Goal: Task Accomplishment & Management: Use online tool/utility

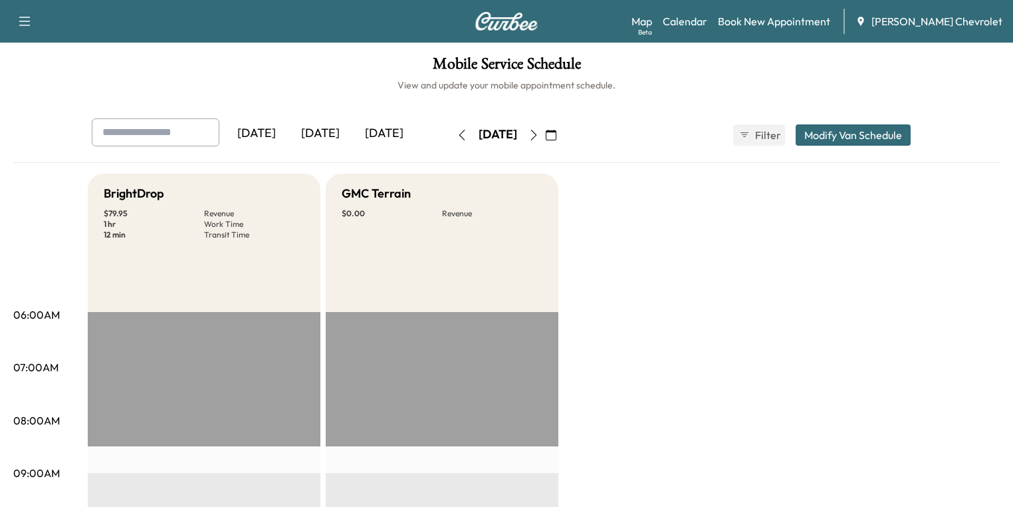
click at [539, 137] on icon "button" at bounding box center [534, 135] width 11 height 11
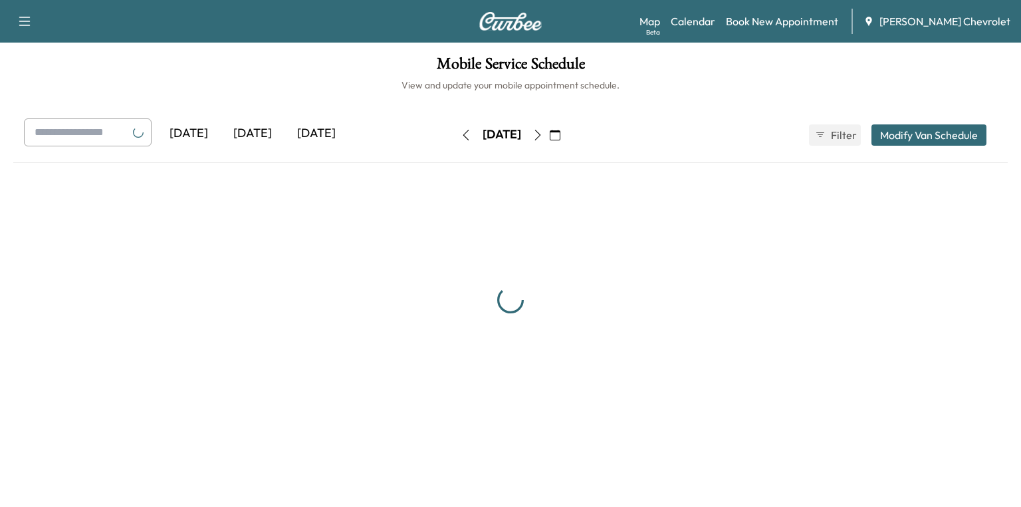
click at [543, 137] on icon "button" at bounding box center [538, 135] width 11 height 11
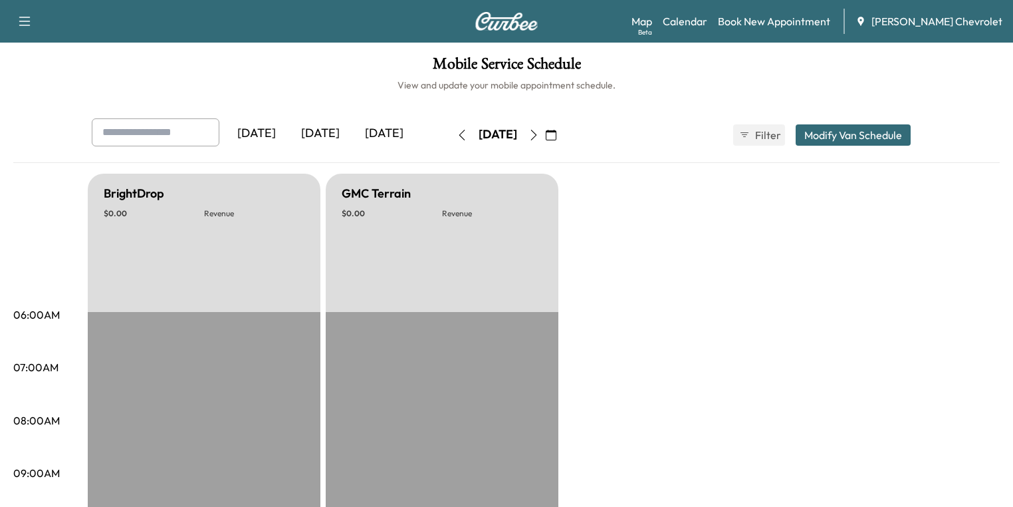
click at [557, 136] on icon "button" at bounding box center [551, 135] width 11 height 11
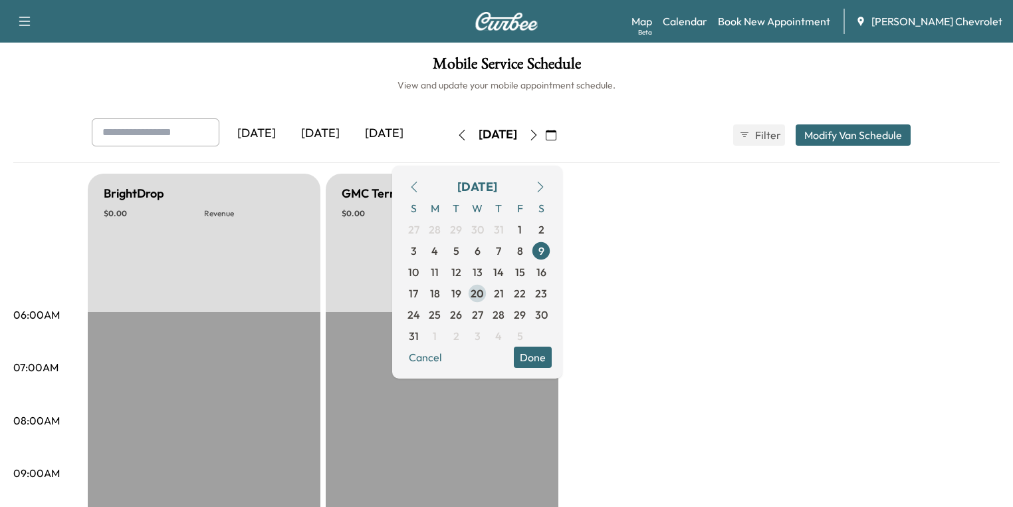
click at [484, 287] on span "20" at bounding box center [477, 293] width 13 height 16
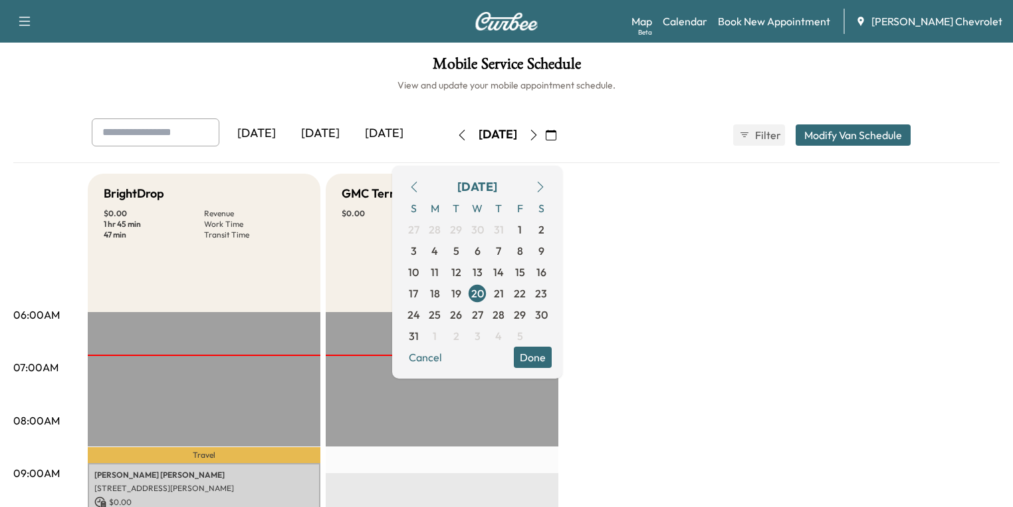
click at [552, 357] on button "Done" at bounding box center [533, 356] width 38 height 21
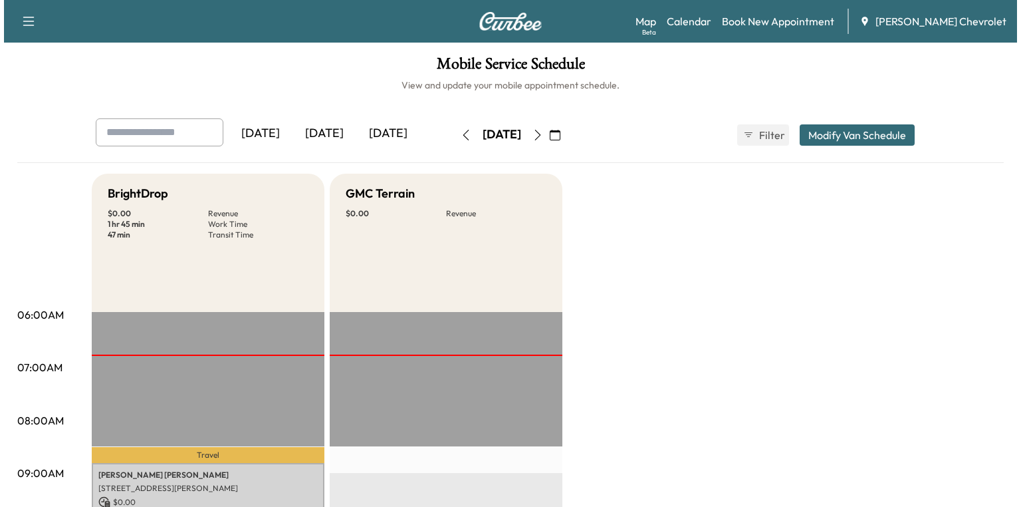
scroll to position [213, 0]
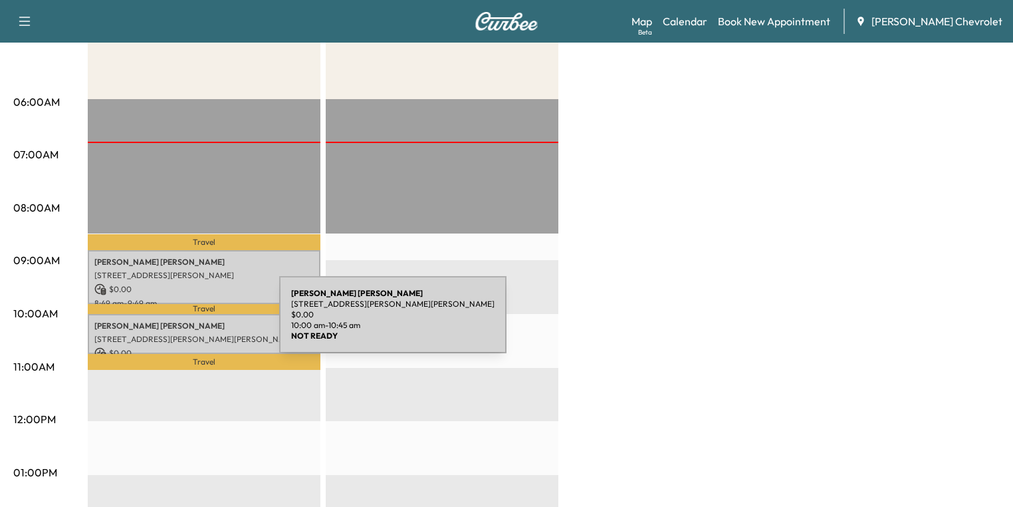
click at [179, 322] on p "[PERSON_NAME]" at bounding box center [203, 325] width 219 height 11
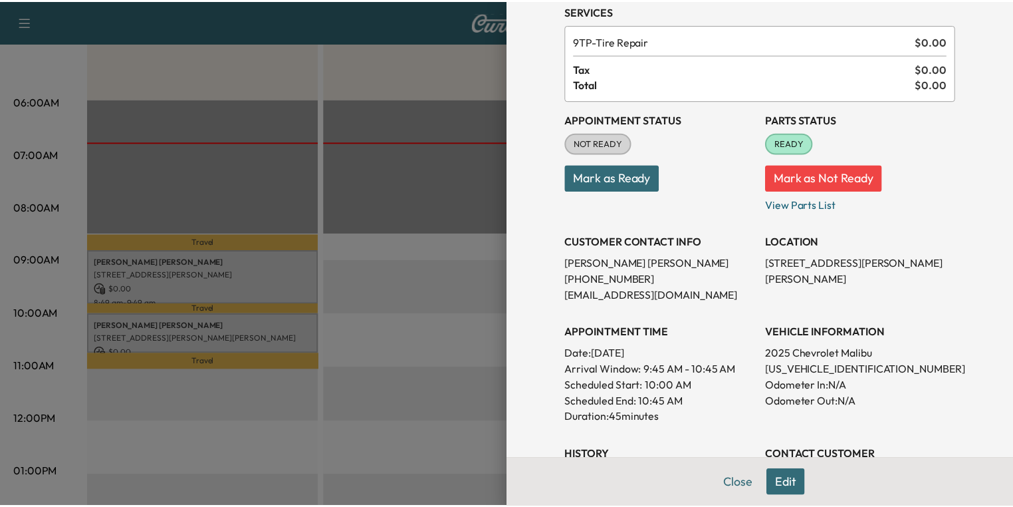
scroll to position [0, 0]
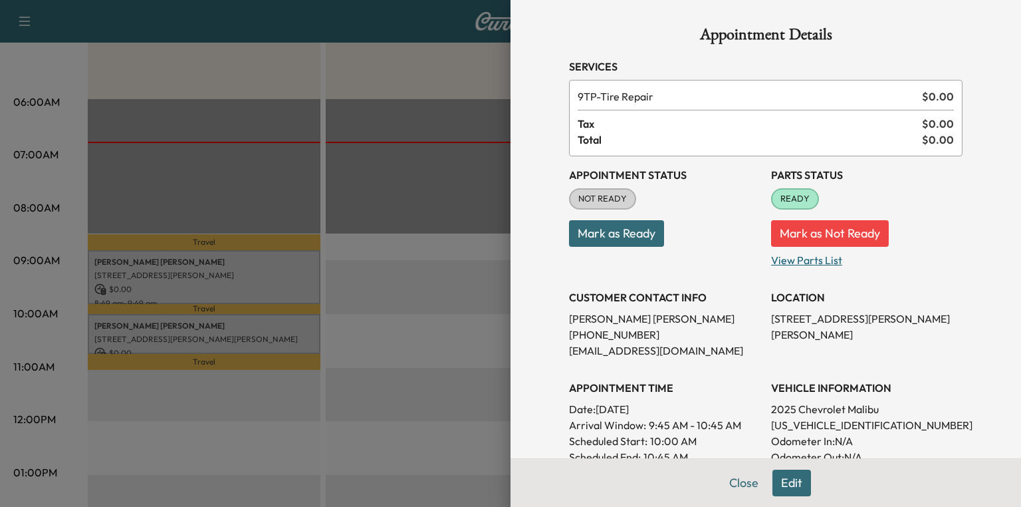
click at [783, 258] on p "View Parts List" at bounding box center [866, 257] width 191 height 21
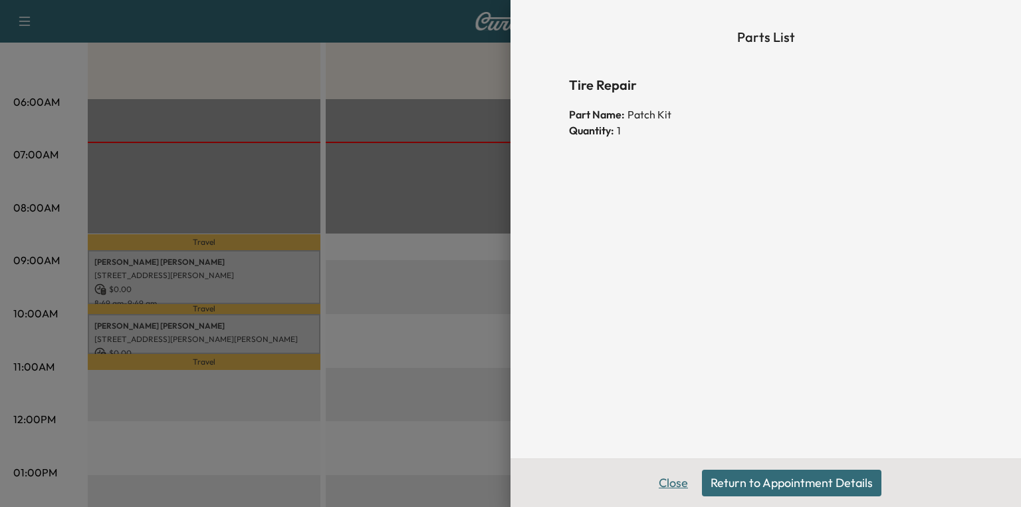
click at [675, 479] on button "Close" at bounding box center [673, 482] width 47 height 27
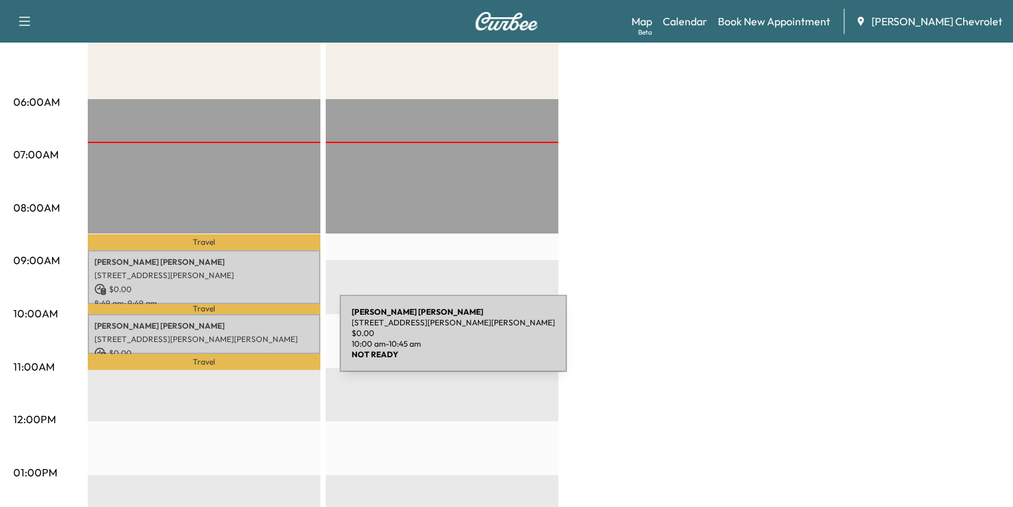
click at [203, 327] on p "[PERSON_NAME]" at bounding box center [203, 325] width 219 height 11
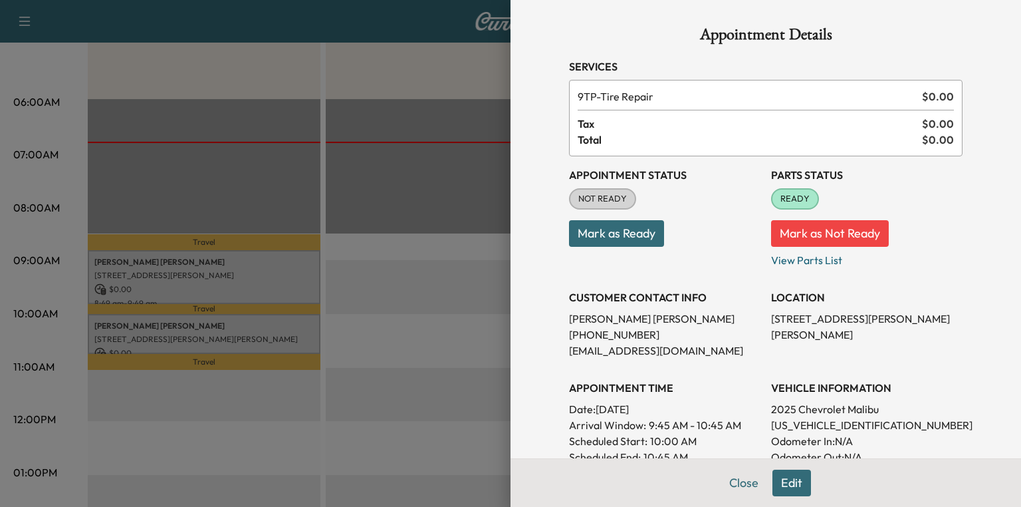
click at [388, 149] on div at bounding box center [510, 253] width 1021 height 507
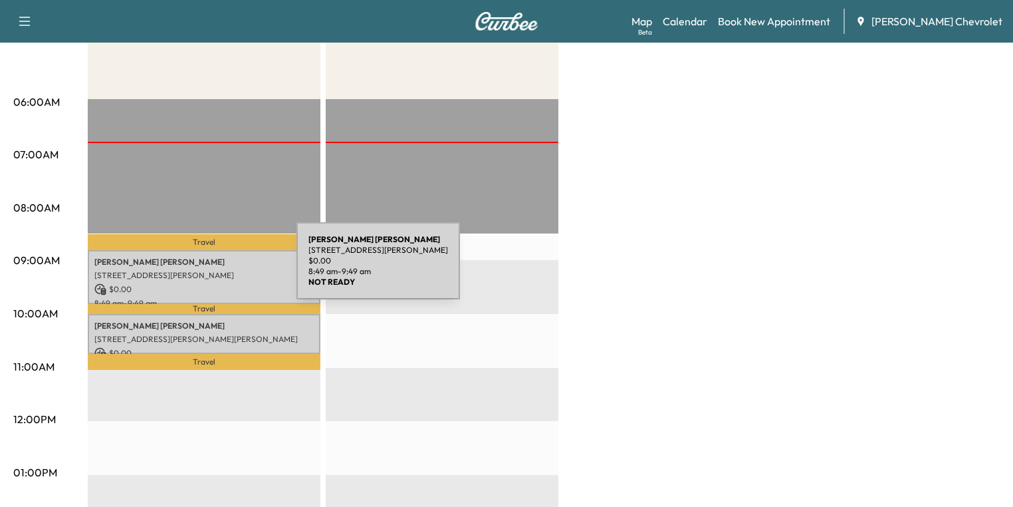
click at [190, 275] on p "[STREET_ADDRESS][PERSON_NAME]" at bounding box center [203, 275] width 219 height 11
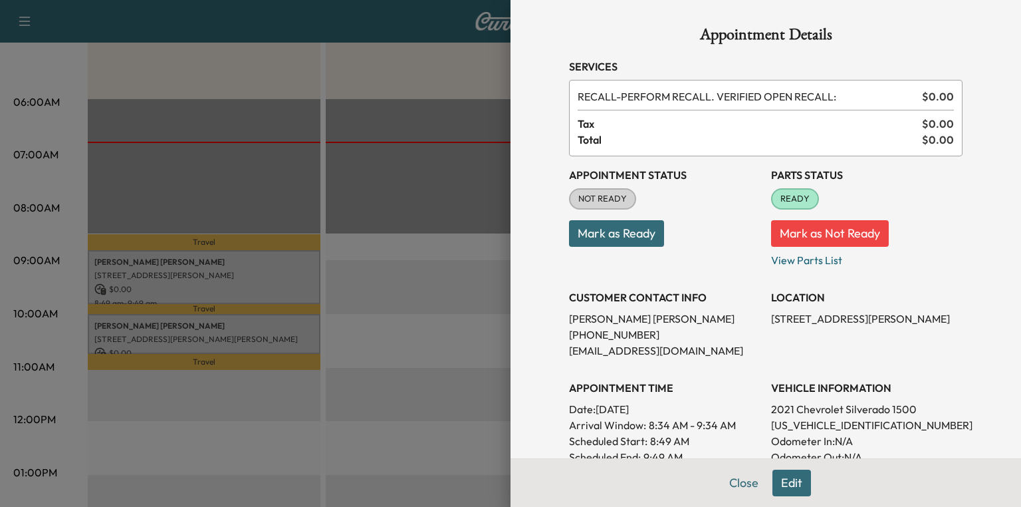
click at [258, 198] on div at bounding box center [510, 253] width 1021 height 507
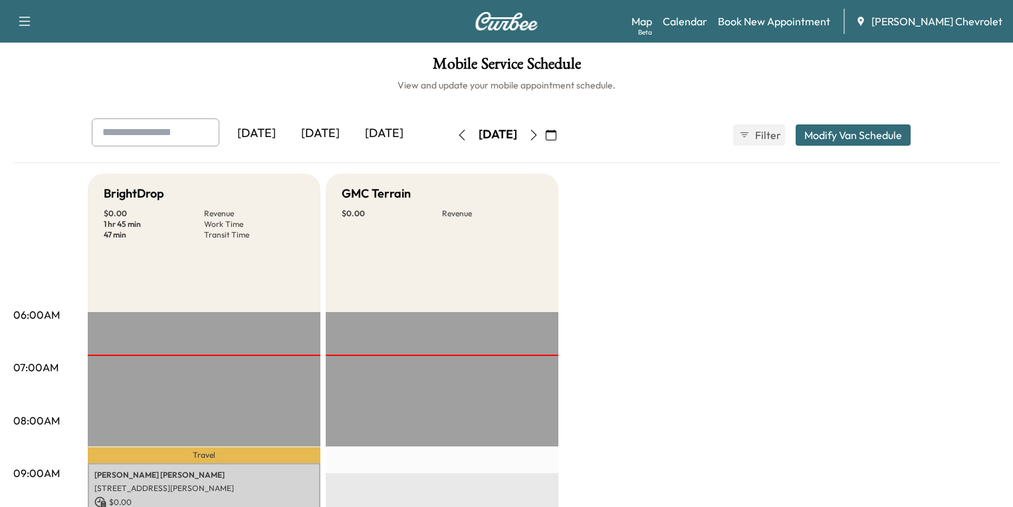
click at [539, 130] on icon "button" at bounding box center [534, 135] width 11 height 11
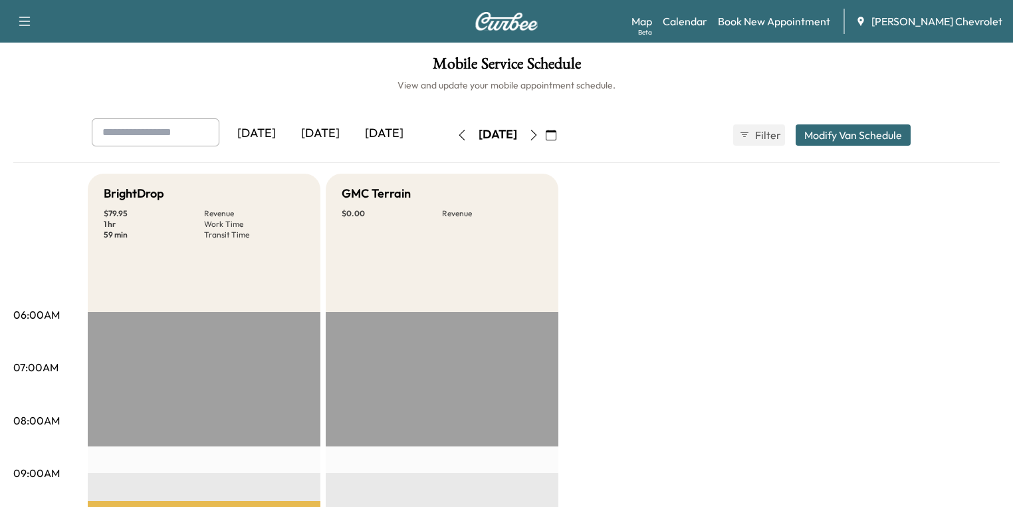
scroll to position [319, 0]
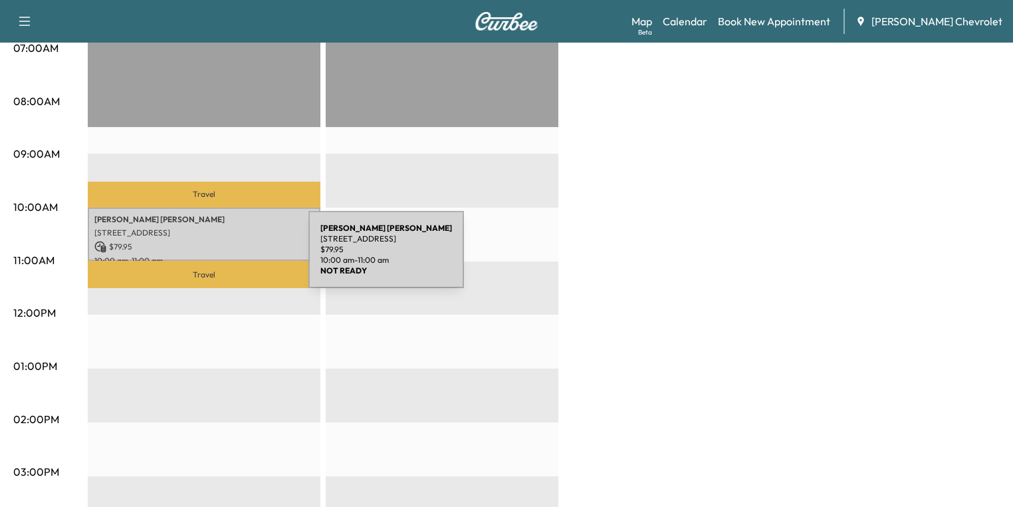
click at [195, 255] on p "10:00 am - 11:00 am" at bounding box center [203, 260] width 219 height 11
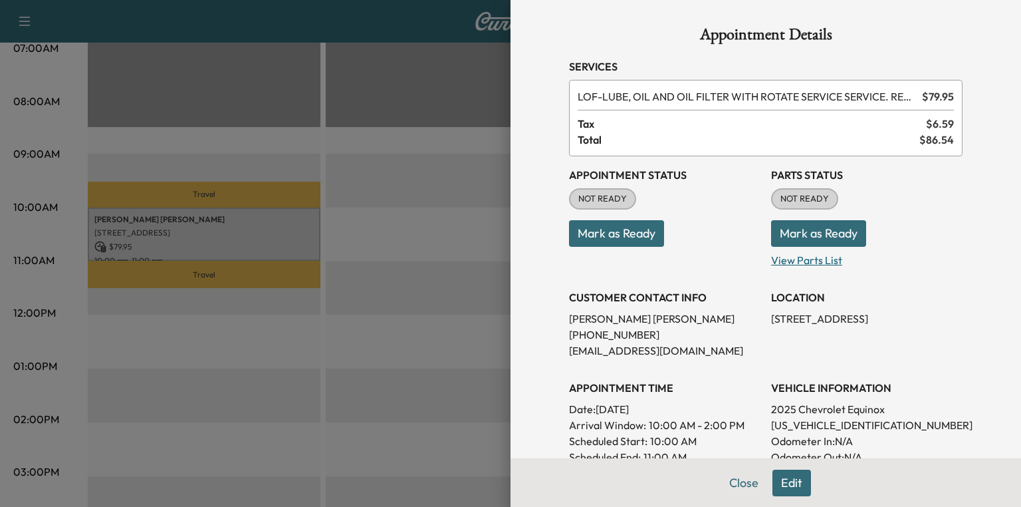
click at [776, 259] on p "View Parts List" at bounding box center [866, 257] width 191 height 21
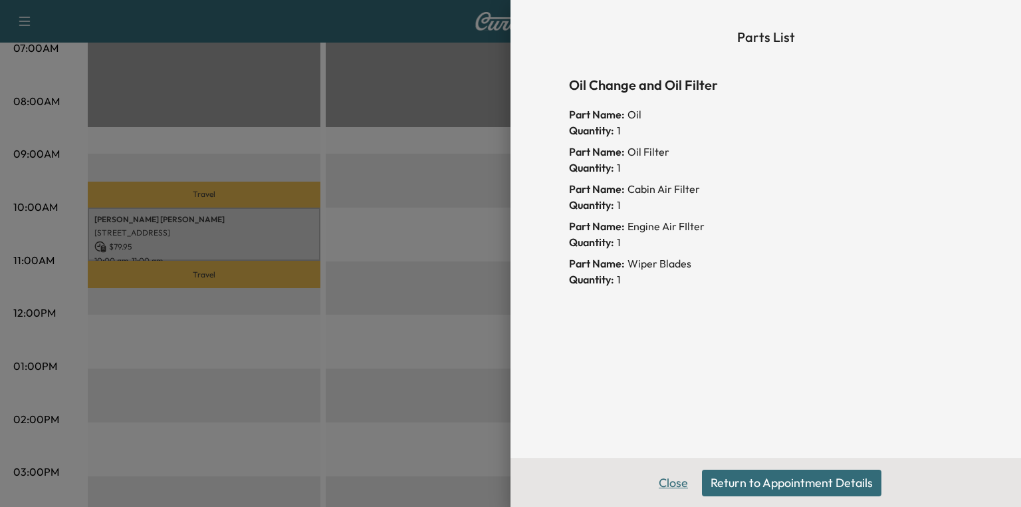
click at [670, 482] on button "Close" at bounding box center [673, 482] width 47 height 27
